Goal: Task Accomplishment & Management: Manage account settings

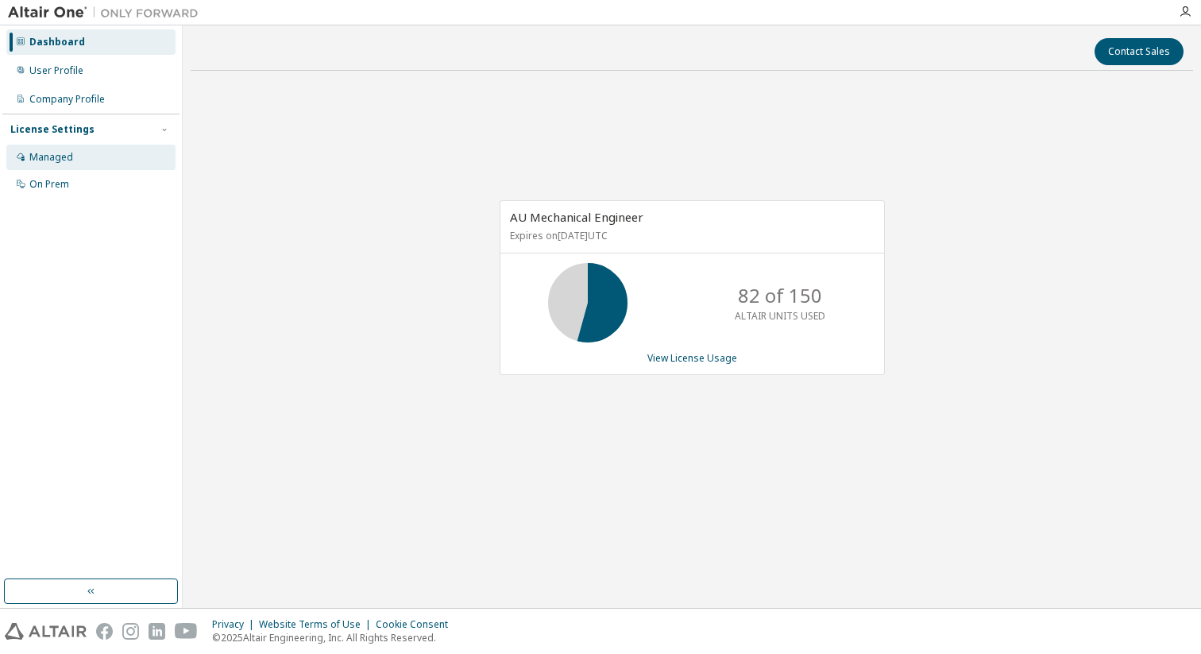
click at [65, 151] on div "Managed" at bounding box center [51, 157] width 44 height 13
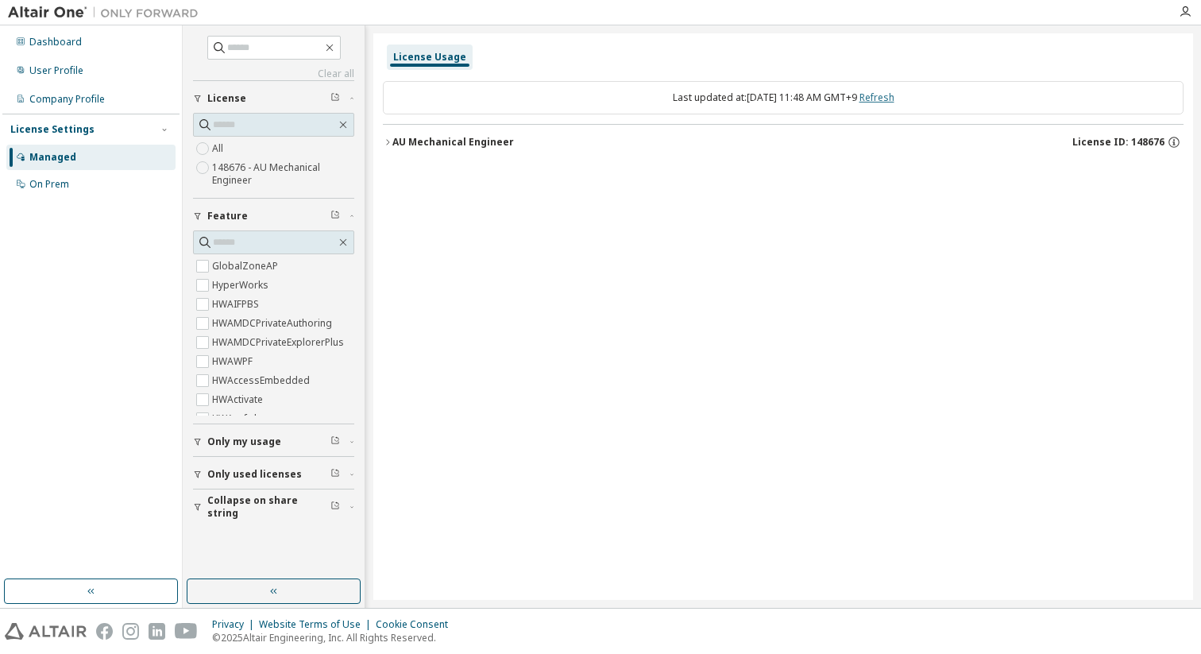
click at [889, 97] on link "Refresh" at bounding box center [876, 98] width 35 height 14
click at [427, 134] on button "AU Mechanical Engineer License ID: 148676" at bounding box center [783, 142] width 800 height 35
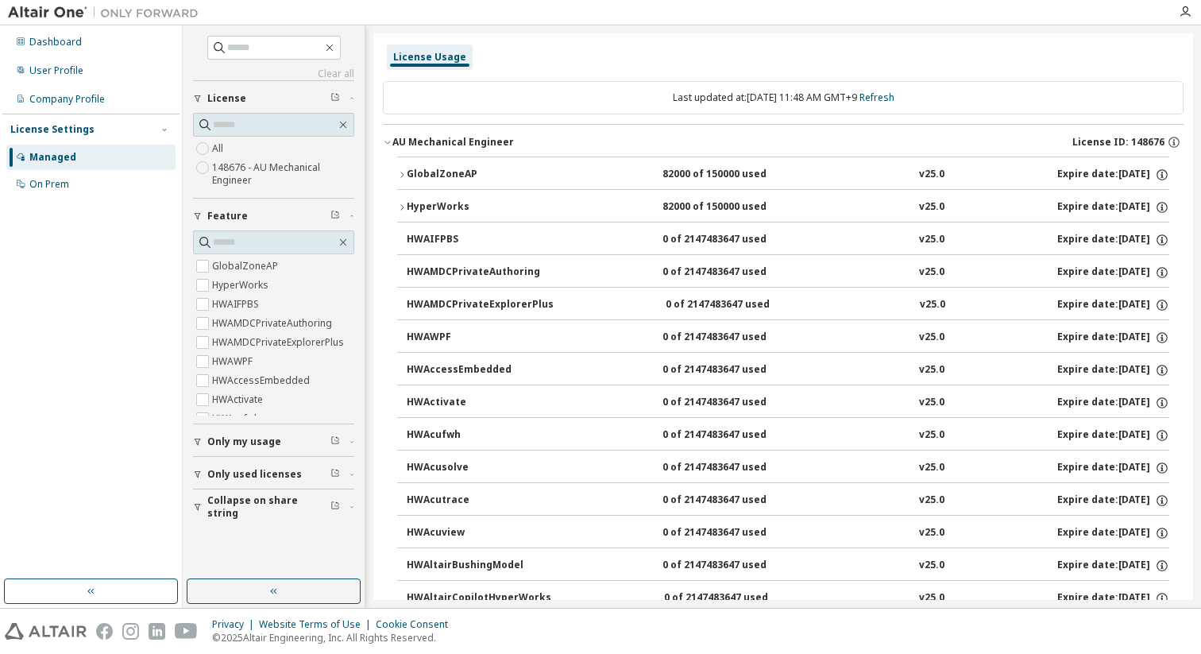
click at [457, 169] on div "GlobalZoneAP" at bounding box center [478, 175] width 143 height 14
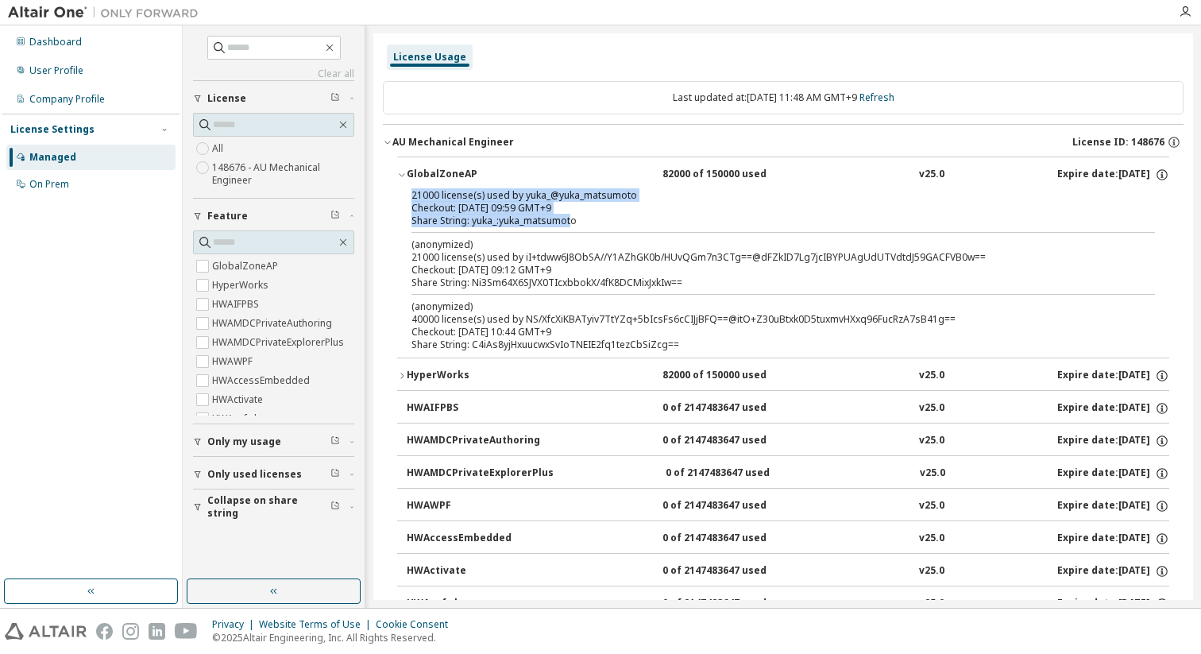
drag, startPoint x: 572, startPoint y: 222, endPoint x: 407, endPoint y: 199, distance: 166.7
click at [407, 199] on div "21000 license(s) used by yuka_@yuka_matsumoto Checkout: 2025-09-12 09:59 GMT+9 …" at bounding box center [783, 273] width 772 height 168
